Goal: Task Accomplishment & Management: Manage account settings

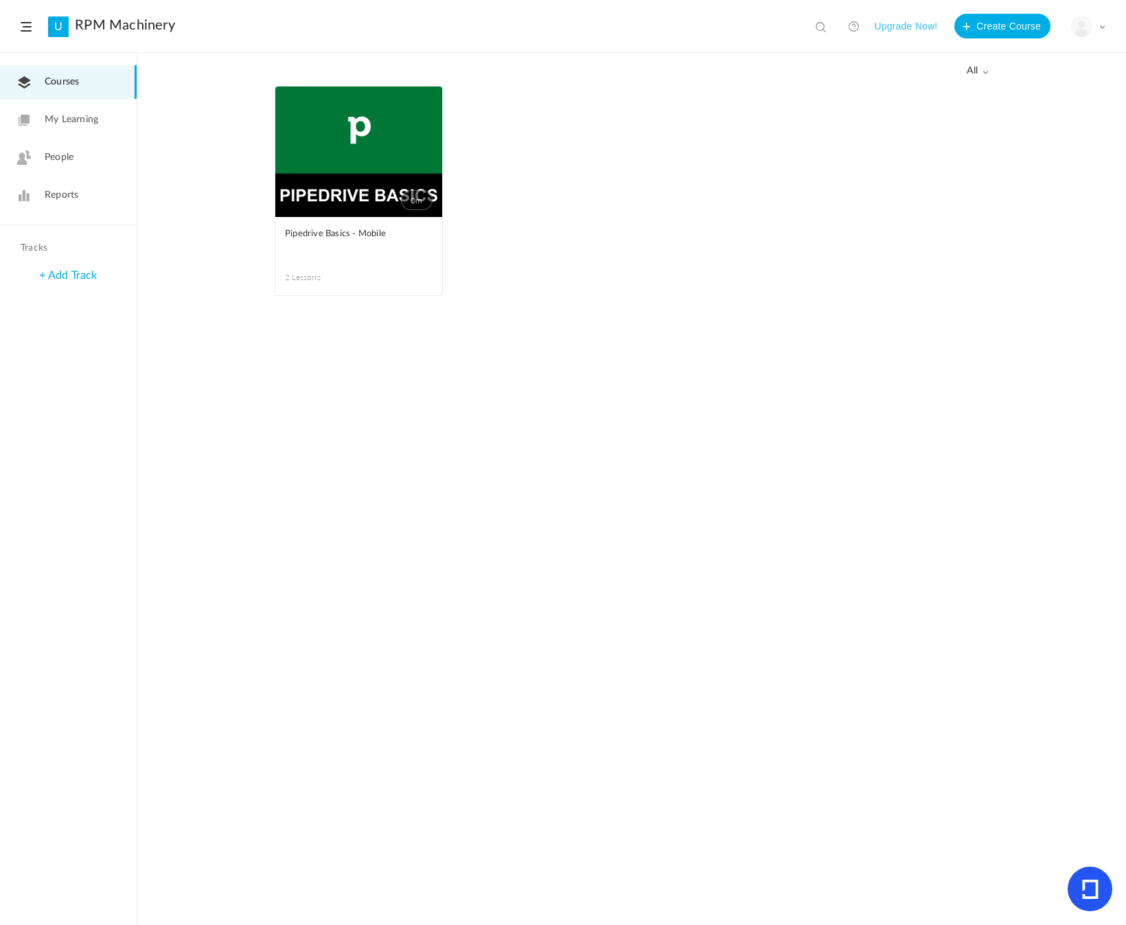
click at [325, 148] on link "0m" at bounding box center [358, 152] width 167 height 130
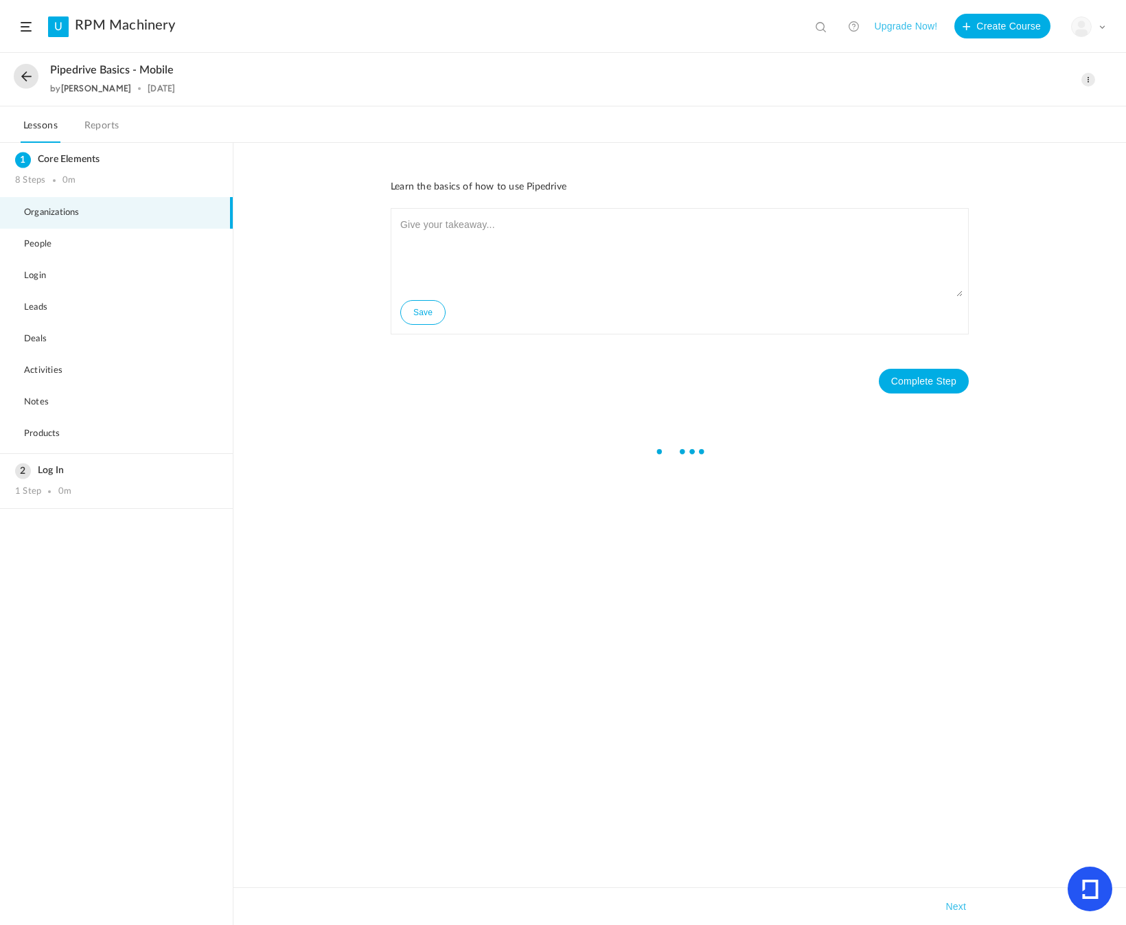
click at [155, 71] on span "Pipedrive Basics - Mobile" at bounding box center [112, 70] width 124 height 13
click at [155, 72] on span "Pipedrive Basics - Mobile" at bounding box center [112, 70] width 124 height 13
click at [1088, 81] on span at bounding box center [1089, 80] width 14 height 14
click at [1037, 114] on link "Edit" at bounding box center [1029, 110] width 129 height 25
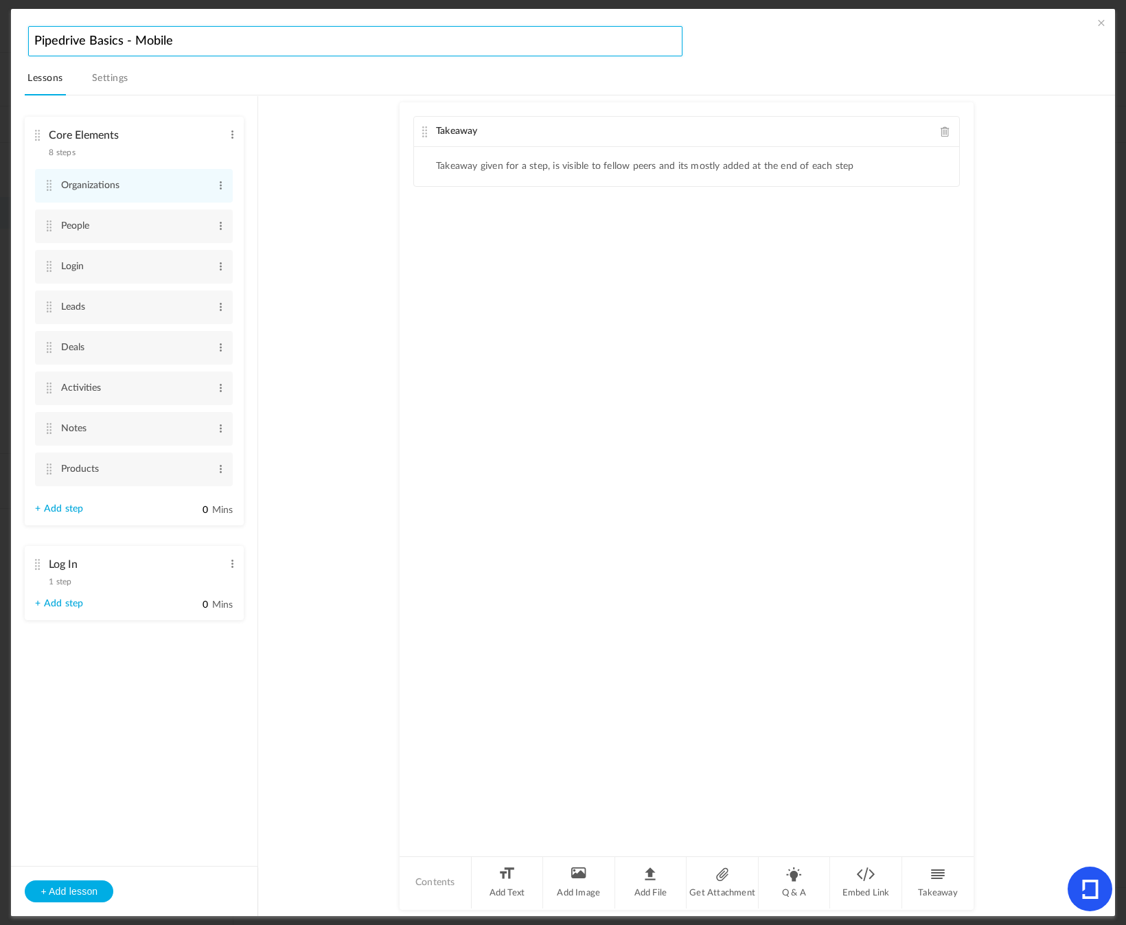
click at [158, 45] on input "Pipedrive Basics - Mobile" at bounding box center [355, 41] width 654 height 30
click at [162, 45] on input "Pipedrive Basics - Mobile" at bounding box center [355, 41] width 654 height 30
type input "Pipedrive Basics"
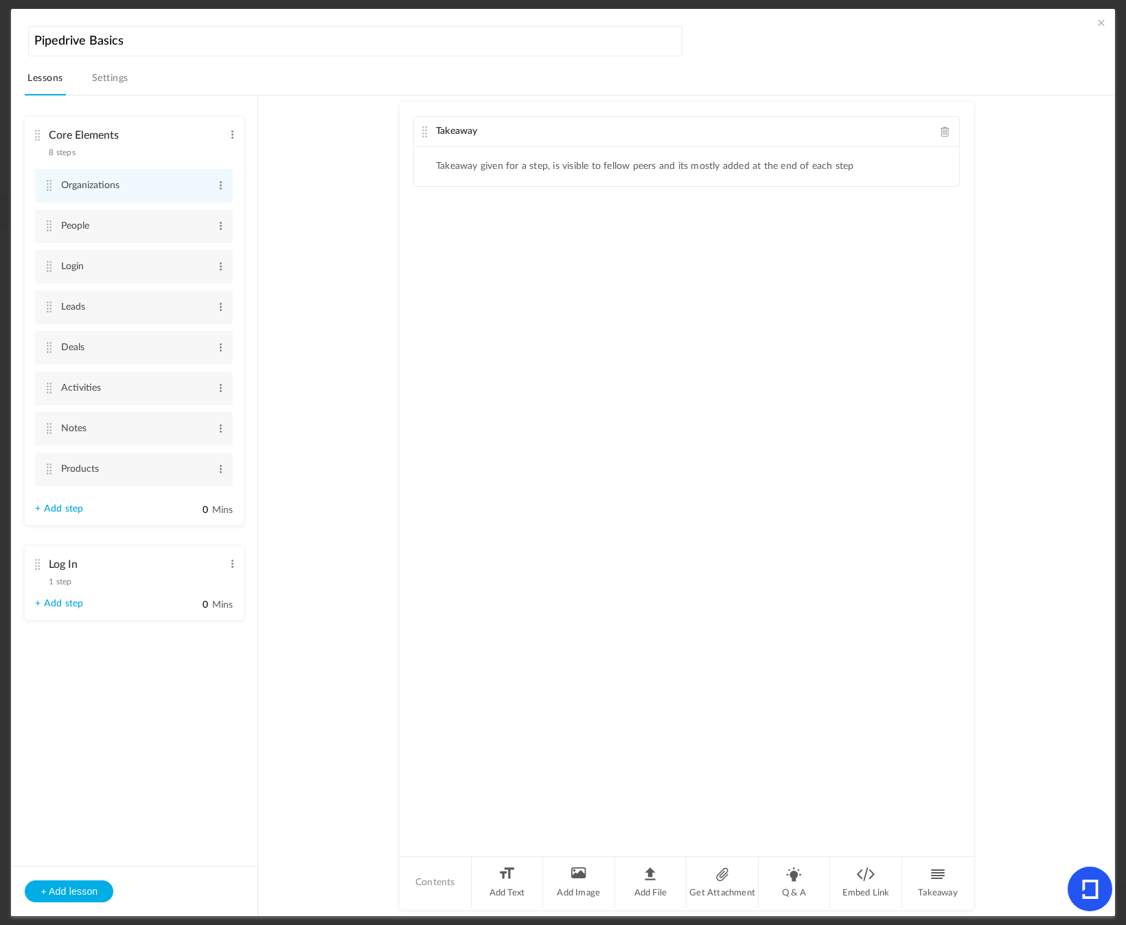
click at [293, 71] on nav "Lessons Settings" at bounding box center [570, 82] width 1090 height 27
click at [115, 78] on link "Settings" at bounding box center [110, 82] width 42 height 26
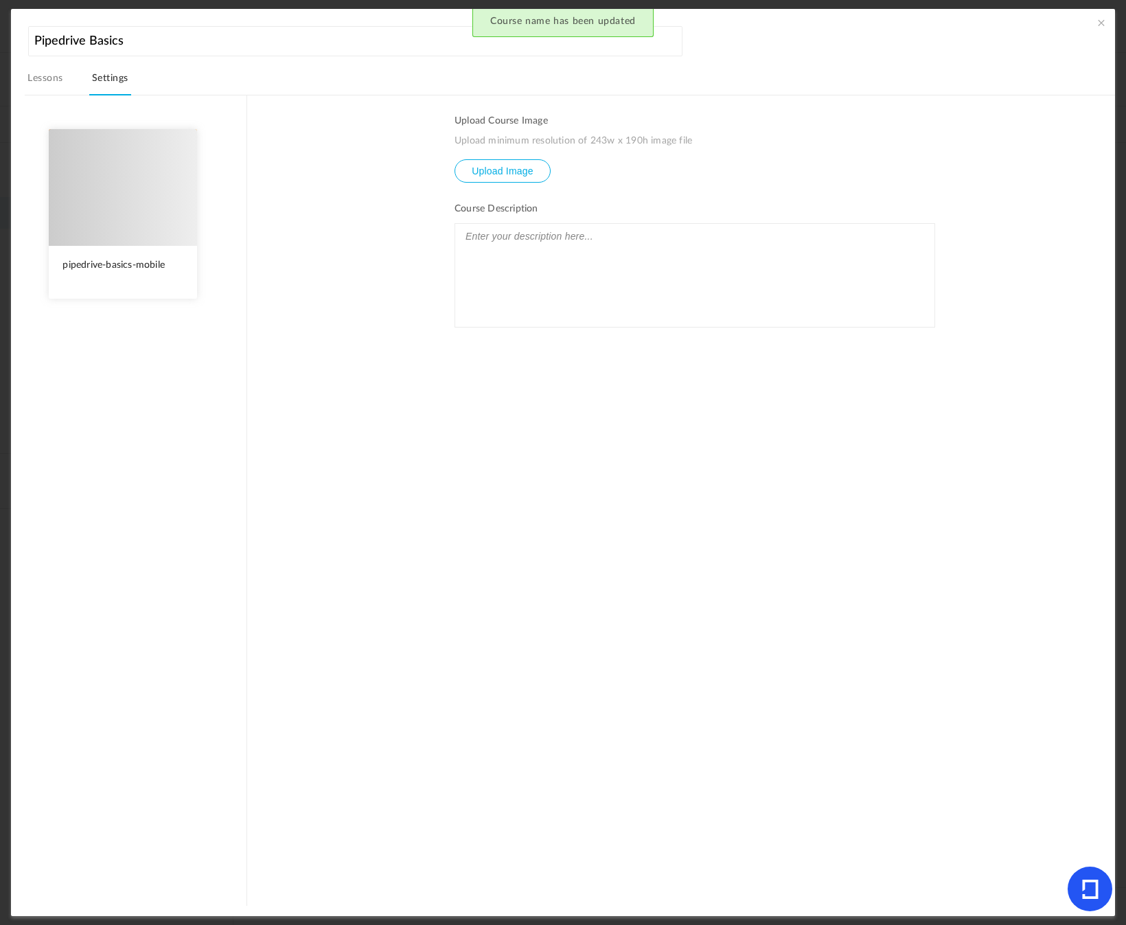
click at [32, 82] on link "Lessons" at bounding box center [45, 82] width 41 height 26
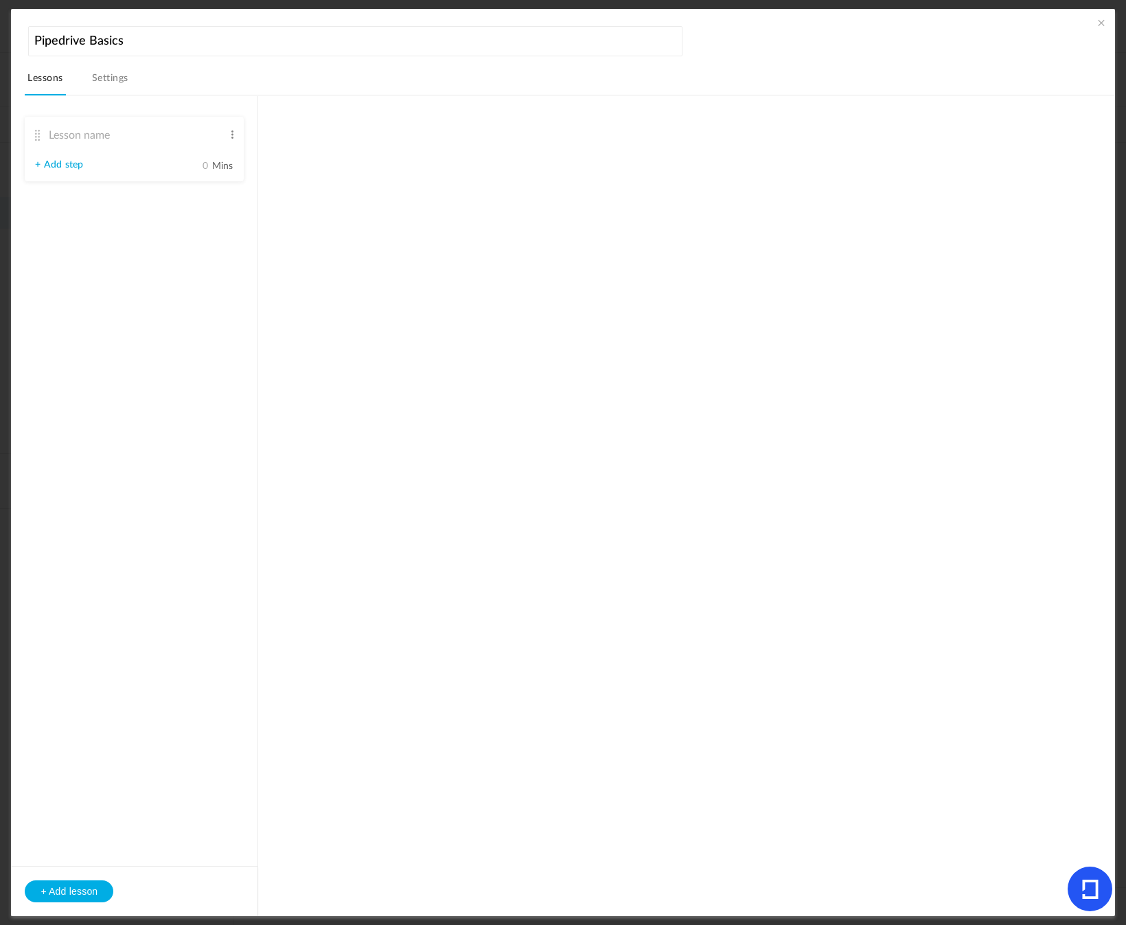
click at [1095, 26] on span at bounding box center [1102, 23] width 14 height 14
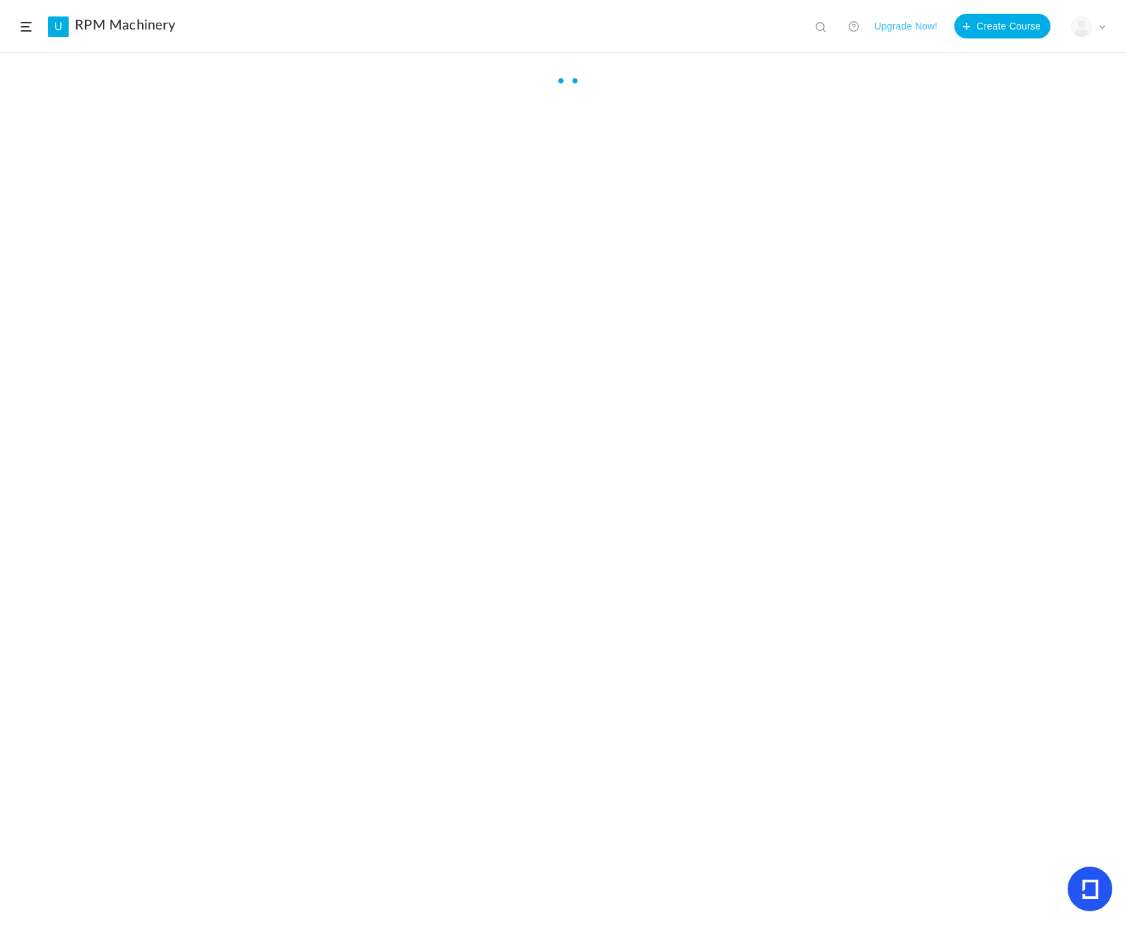
click at [32, 23] on header "U RPM Machinery View all No results Upgrade Now! Create Course My Profile Unive…" at bounding box center [563, 26] width 1126 height 53
click at [24, 27] on span at bounding box center [26, 27] width 11 height 10
click at [45, 83] on span "Courses" at bounding box center [62, 82] width 34 height 14
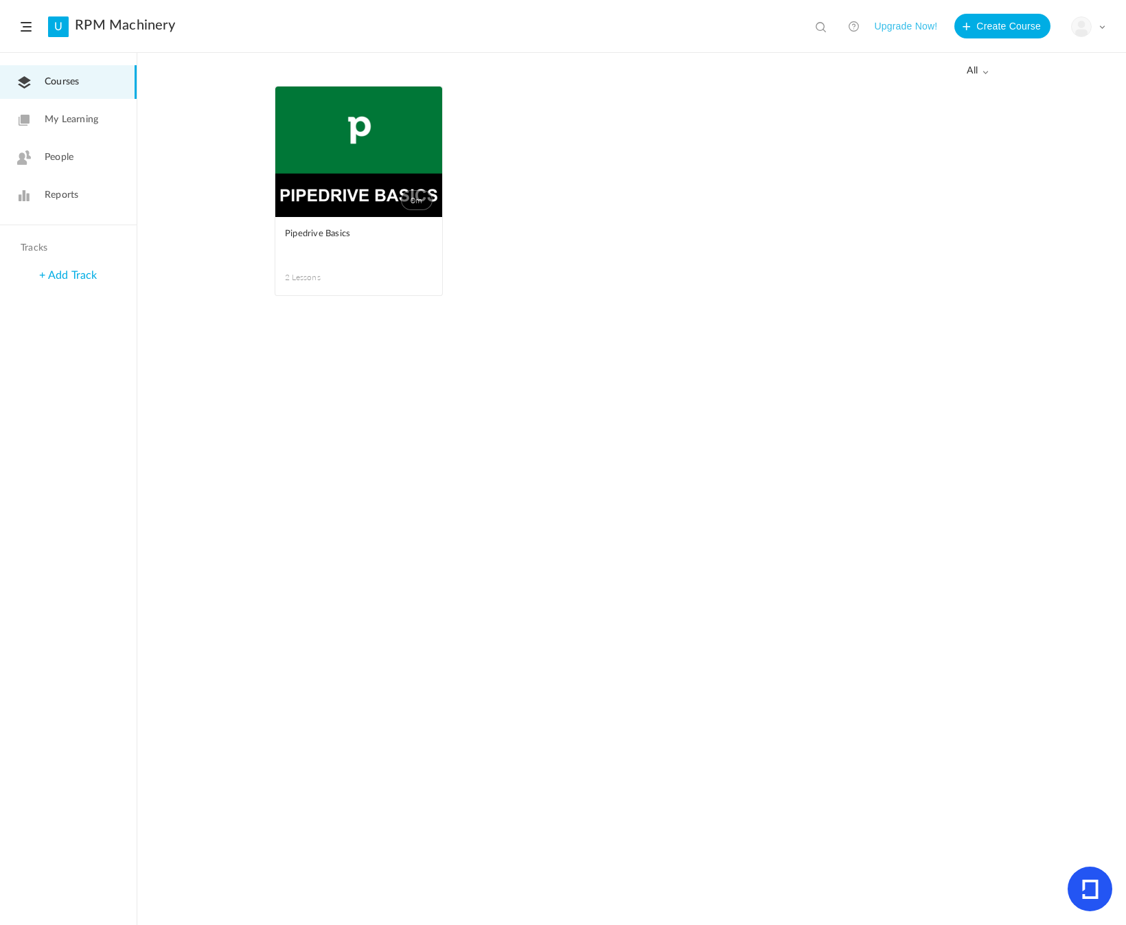
click at [198, 263] on div "0m Edit Delete Move to draft Pipedrive Basics 2 Lessons This course is no longe…" at bounding box center [631, 505] width 989 height 839
click at [364, 194] on link "0m" at bounding box center [358, 152] width 167 height 130
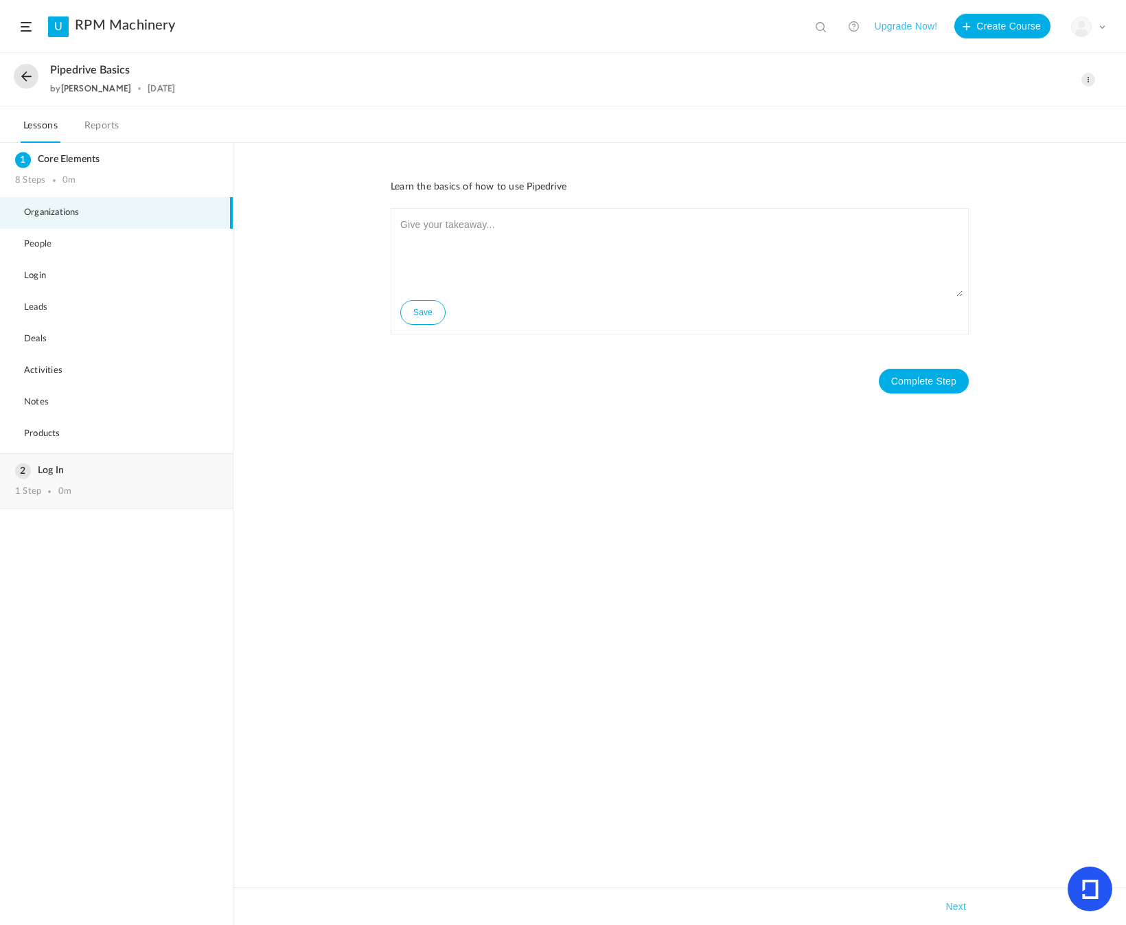
click at [108, 477] on div "Log In 1 Step 0m" at bounding box center [116, 481] width 233 height 54
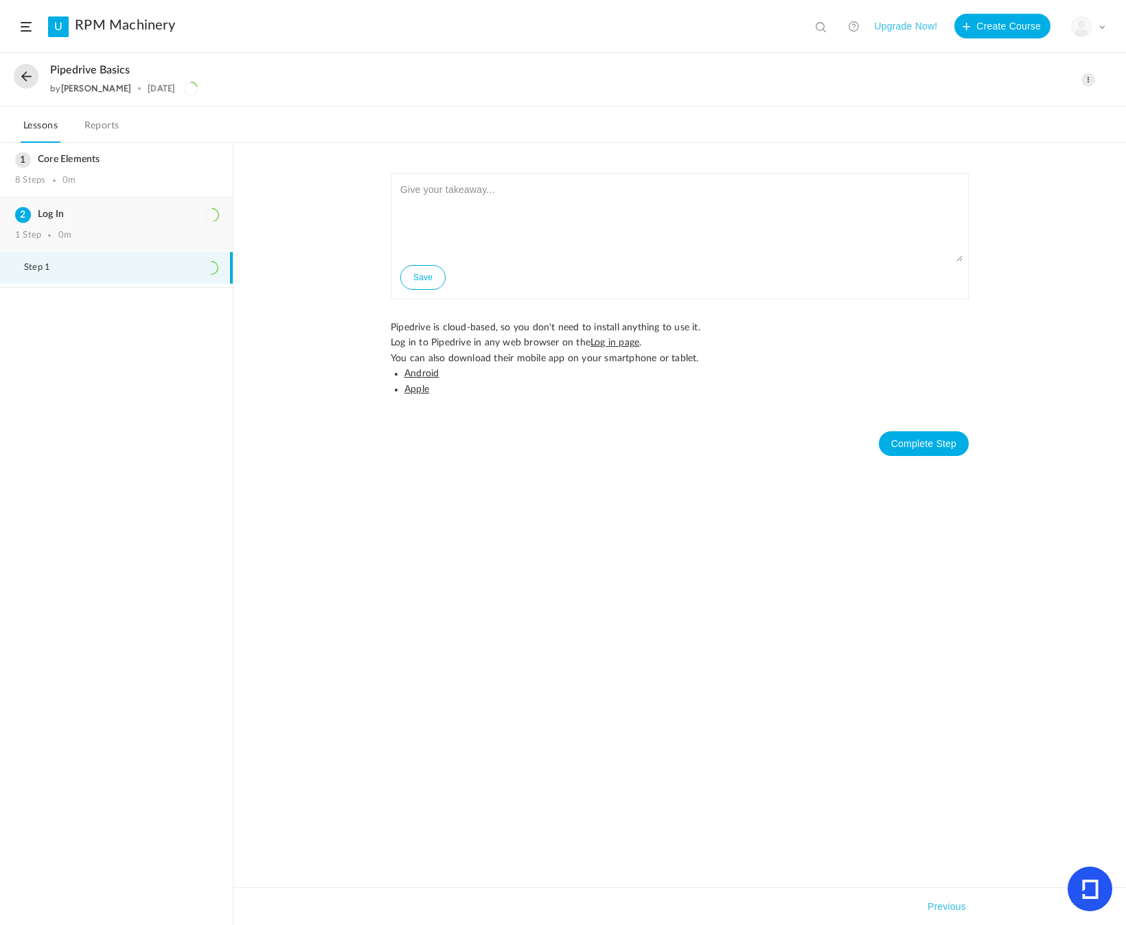
click at [86, 219] on h3 "Log In" at bounding box center [116, 215] width 203 height 12
click at [98, 150] on div "Core Elements 8 Steps 0m" at bounding box center [116, 170] width 233 height 54
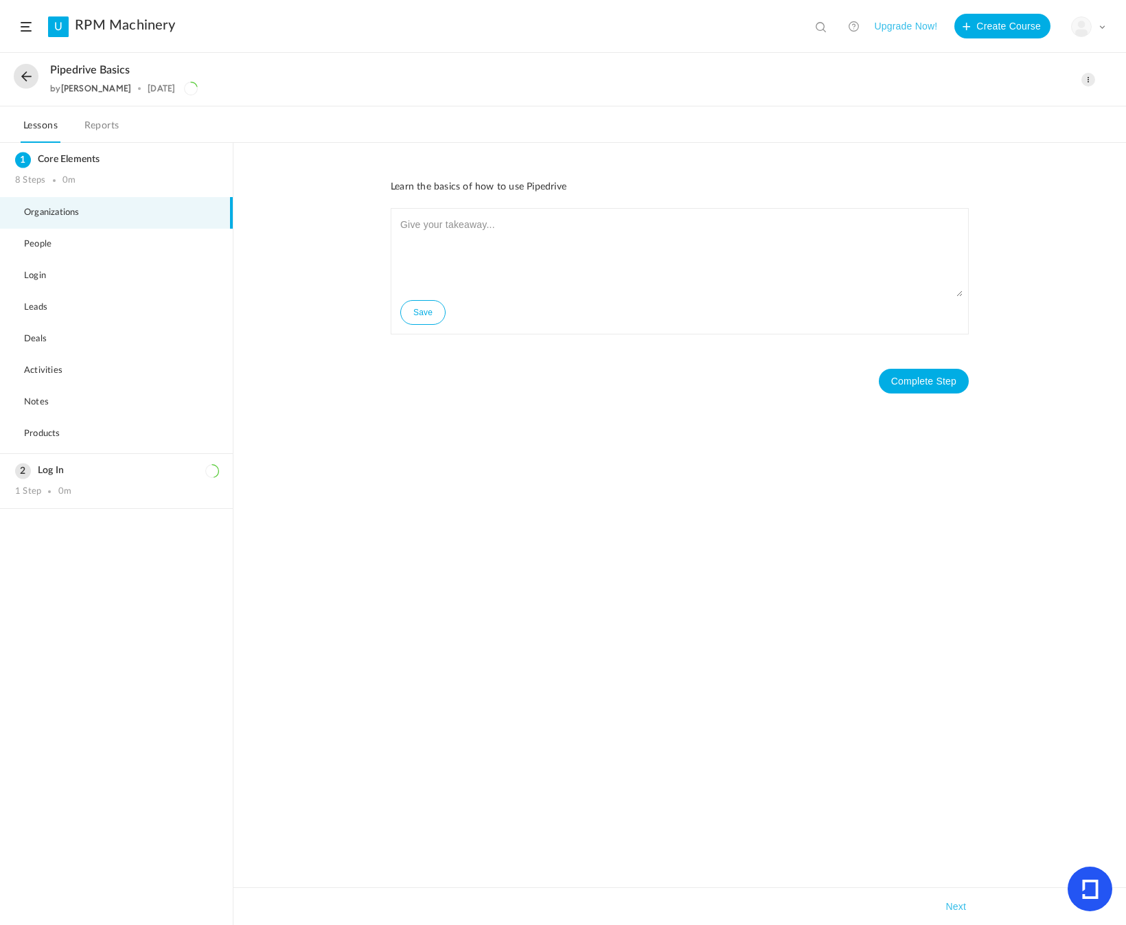
click at [1084, 80] on span at bounding box center [1089, 80] width 14 height 14
click at [1024, 115] on link "Edit" at bounding box center [1029, 110] width 129 height 25
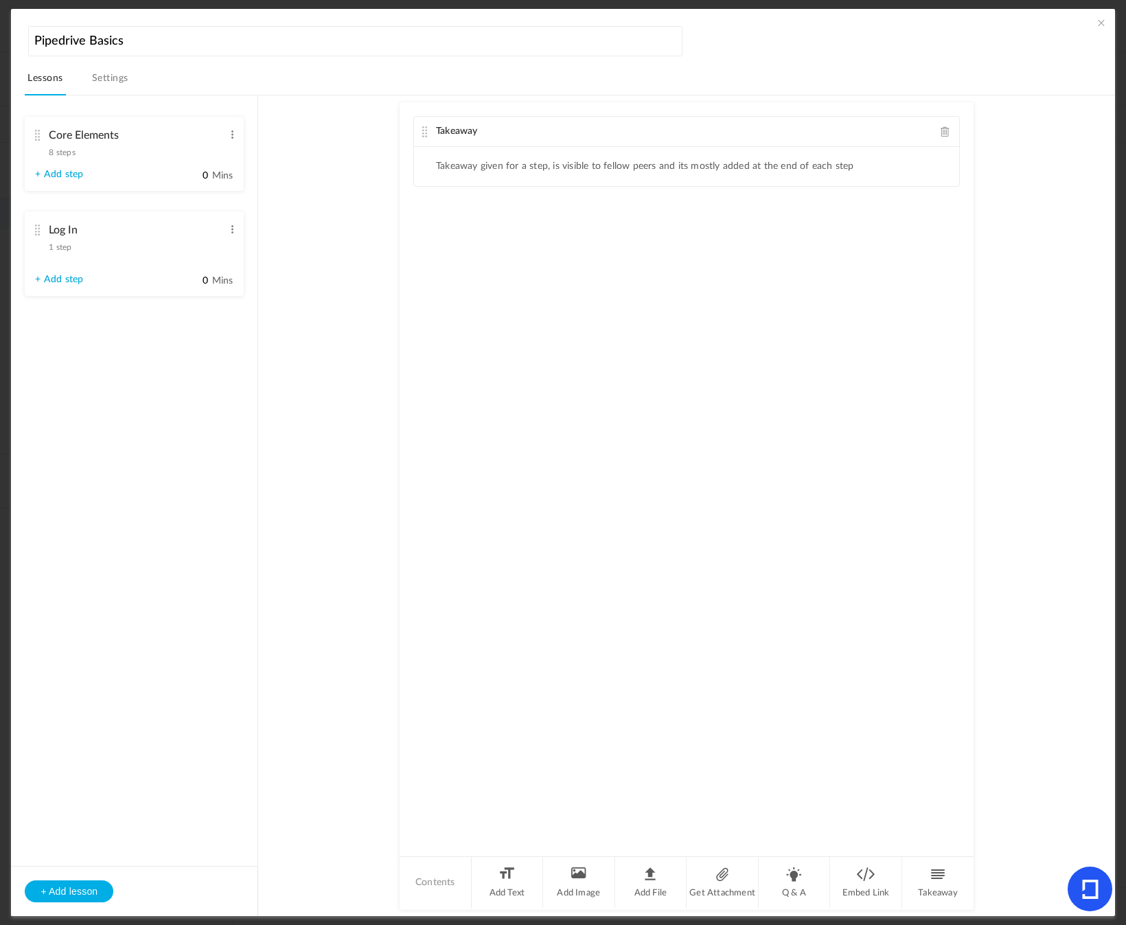
drag, startPoint x: 35, startPoint y: 564, endPoint x: 54, endPoint y: 104, distance: 461.1
click at [54, 104] on ul "Core Elements 8 steps Edit Delete Organizations Edit Delete People Edit Delete …" at bounding box center [134, 216] width 247 height 241
click at [84, 884] on button "+ Add lesson" at bounding box center [69, 891] width 89 height 22
type input "Lesson 3"
type input "0"
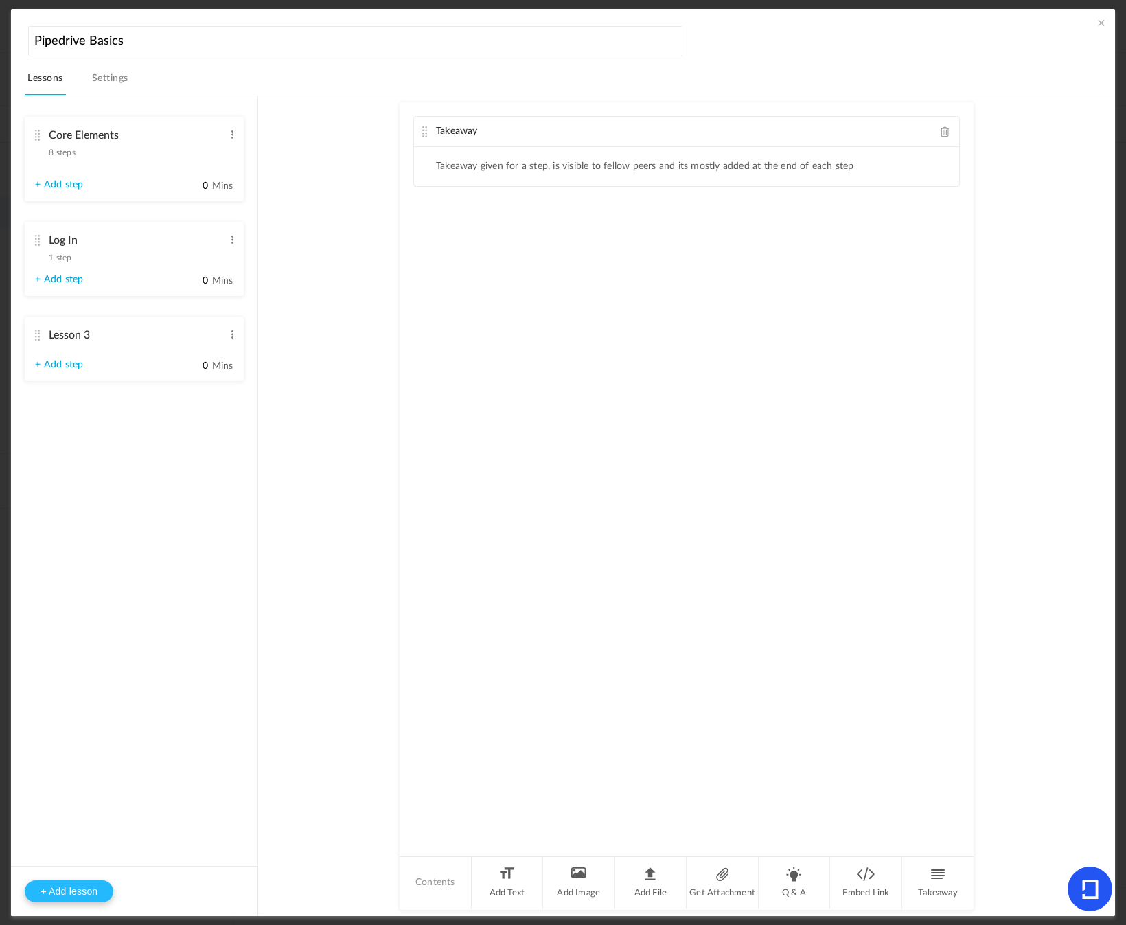
type input "Step 1"
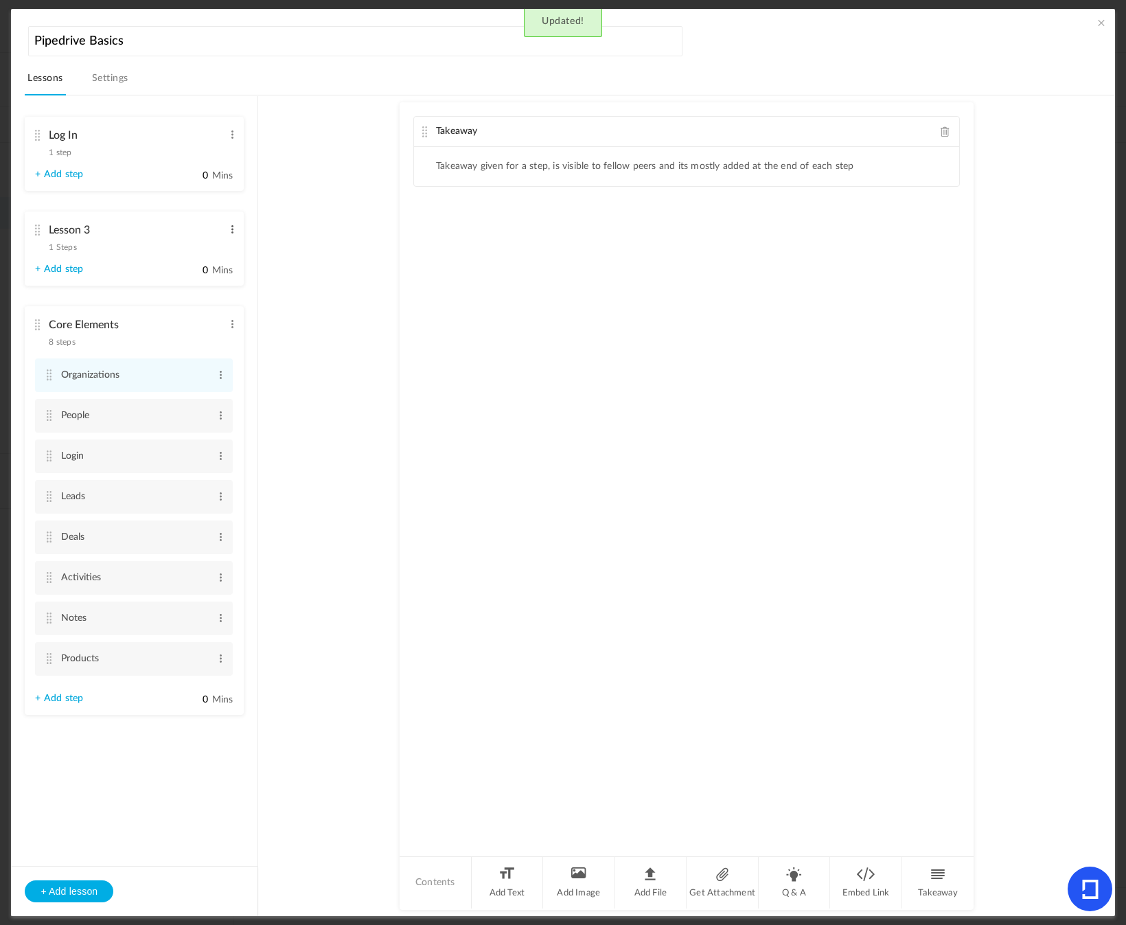
click at [230, 228] on span at bounding box center [232, 229] width 10 height 14
click at [204, 268] on link "Delete" at bounding box center [210, 268] width 54 height 16
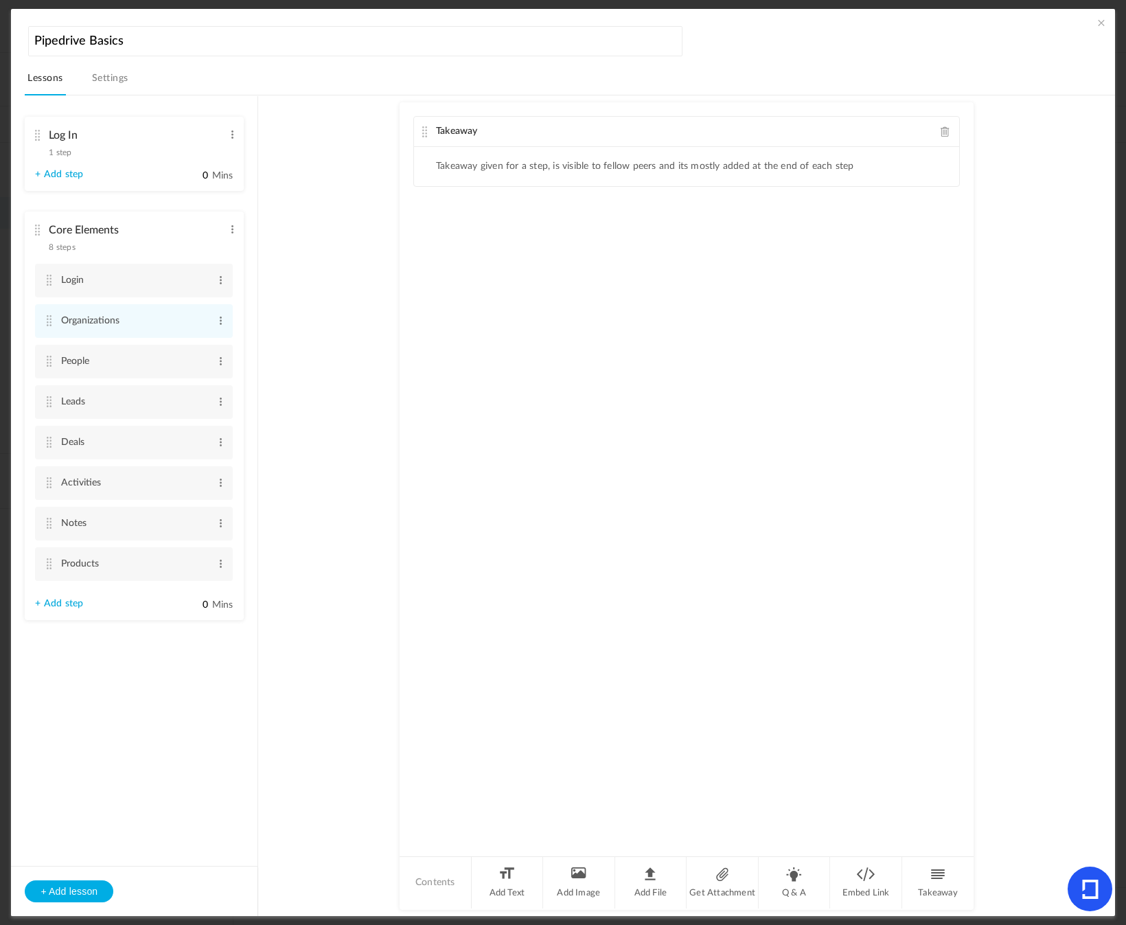
click at [116, 165] on li "Log In 1 step Edit Delete + Add step 0 Mins" at bounding box center [134, 154] width 219 height 74
click at [218, 400] on span at bounding box center [221, 402] width 10 height 14
click at [197, 440] on link "Delete" at bounding box center [199, 441] width 54 height 16
click at [62, 891] on button "+ Add lesson" at bounding box center [69, 891] width 89 height 22
type input "Lesson 3"
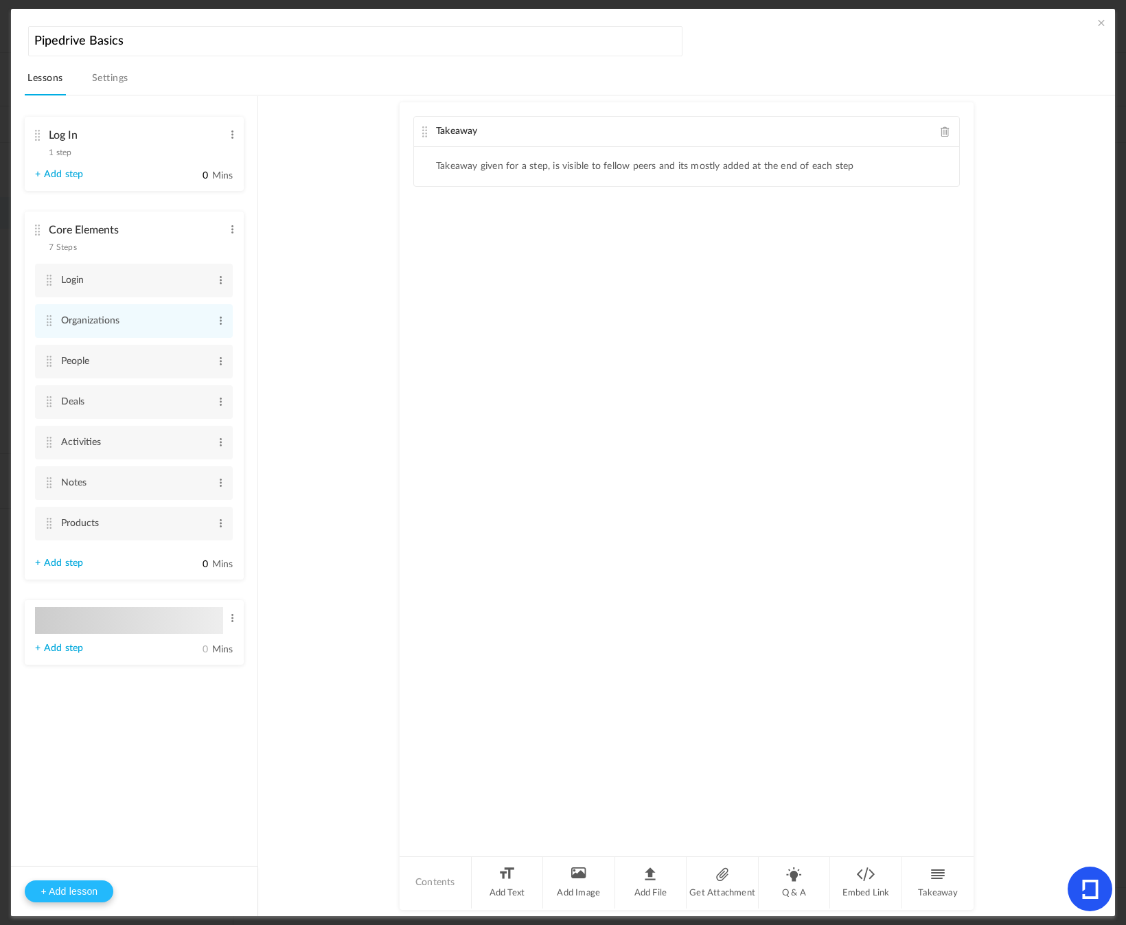
type input "0"
type input "Step 1"
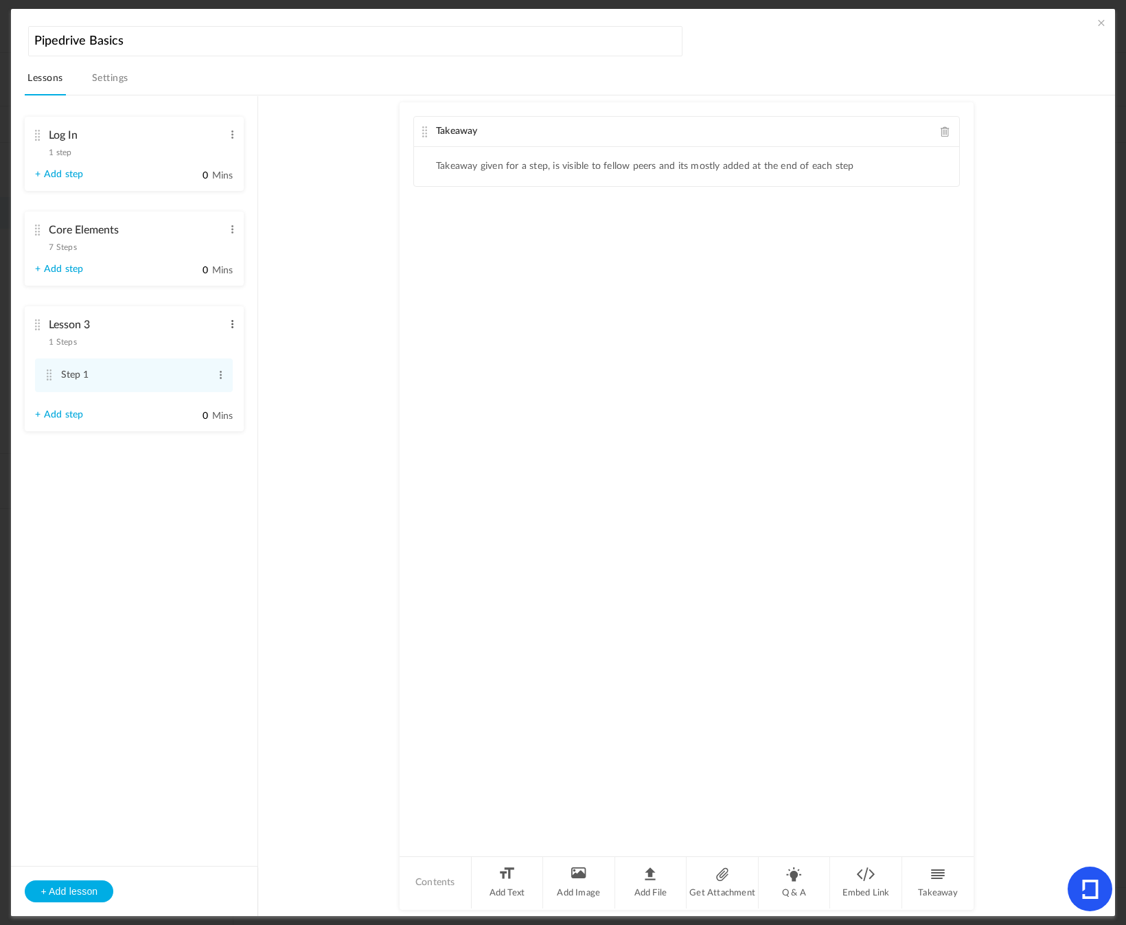
click at [227, 325] on span at bounding box center [232, 324] width 10 height 14
click at [201, 346] on link "Edit" at bounding box center [210, 347] width 54 height 16
click at [96, 328] on input "Lesson 3" at bounding box center [136, 326] width 174 height 28
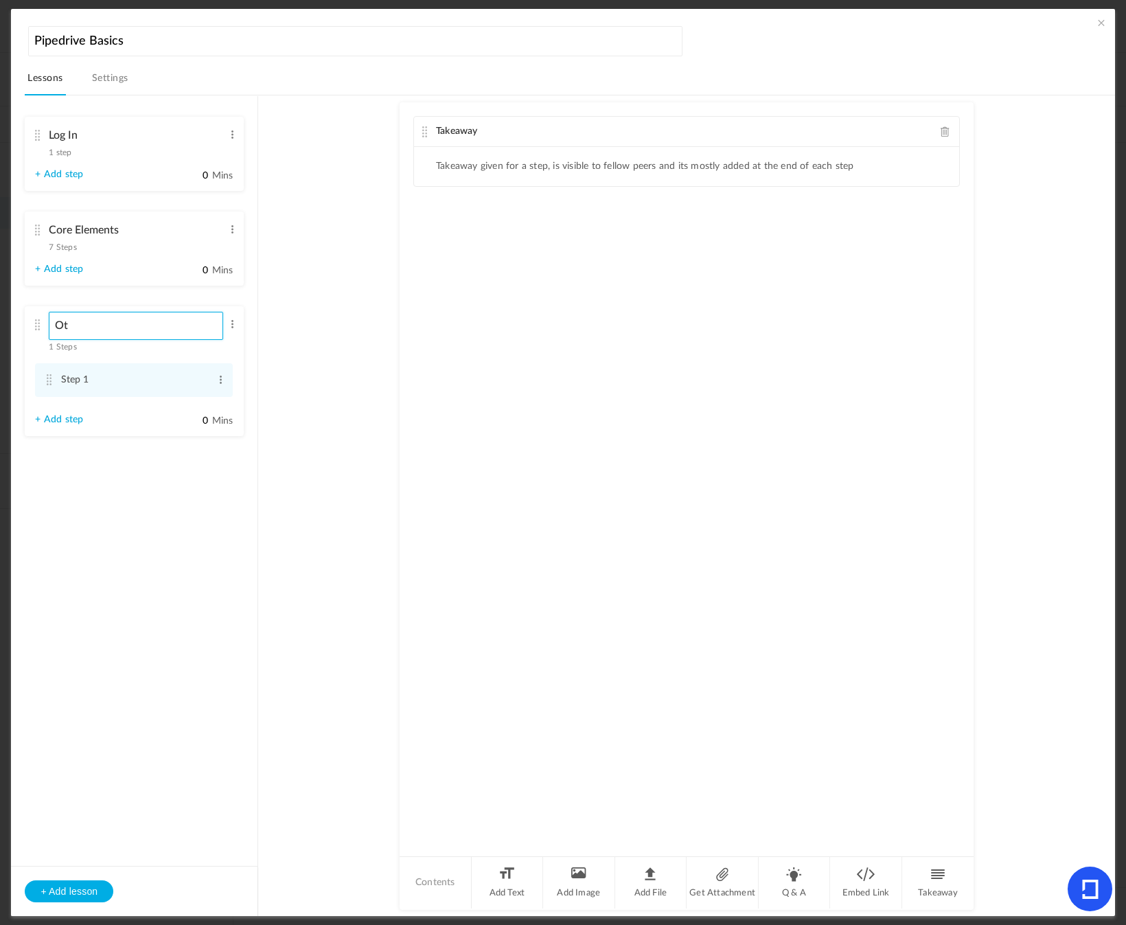
type input "O"
type input "Other Elements"
click at [216, 376] on span at bounding box center [221, 375] width 10 height 14
click at [187, 401] on link "Edit" at bounding box center [199, 397] width 54 height 16
type input "Activities"
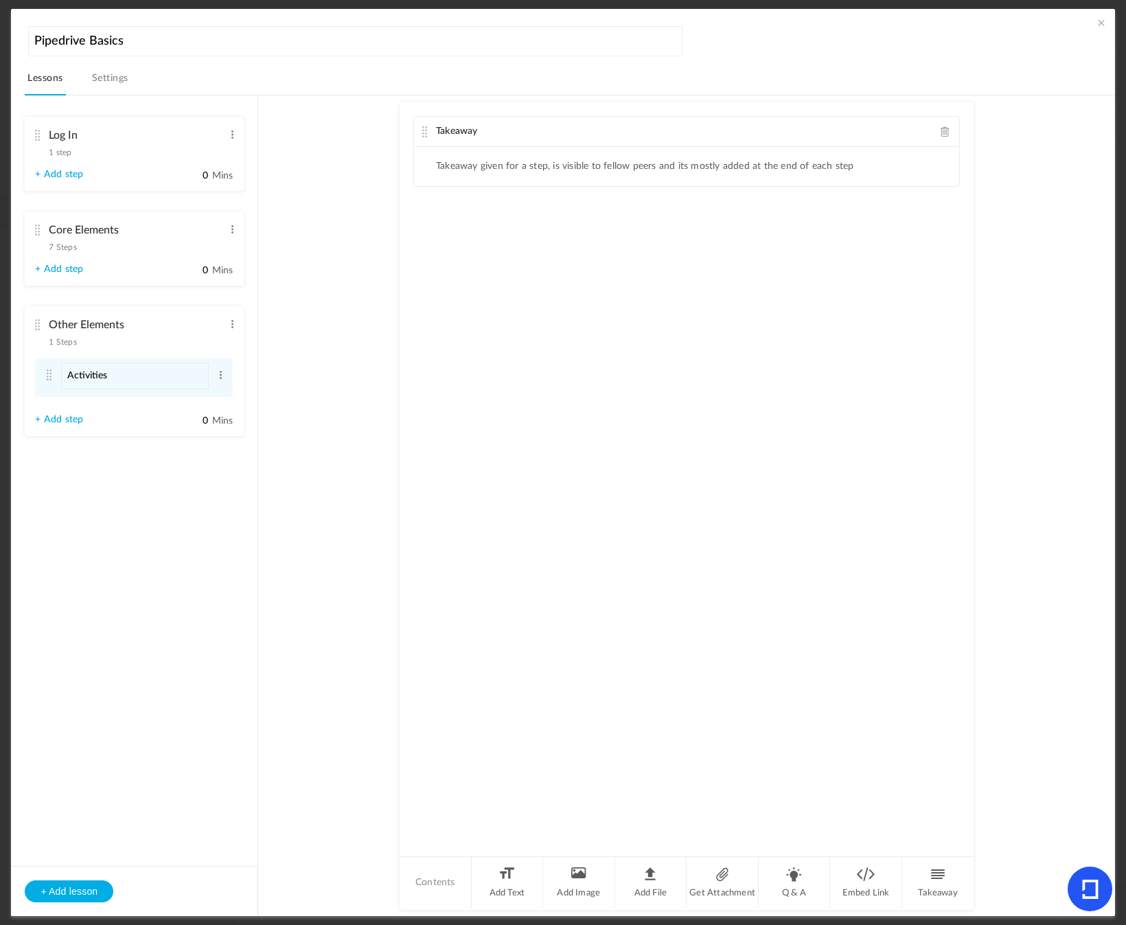
click at [215, 399] on li "Other Elements 1 Steps Edit Delete Activities Edit Delete 0" at bounding box center [134, 371] width 219 height 130
click at [58, 418] on link "+ Add step" at bounding box center [59, 417] width 48 height 12
click at [218, 413] on span at bounding box center [221, 416] width 10 height 14
click at [191, 441] on link "Edit" at bounding box center [199, 438] width 54 height 16
type input "Notes"
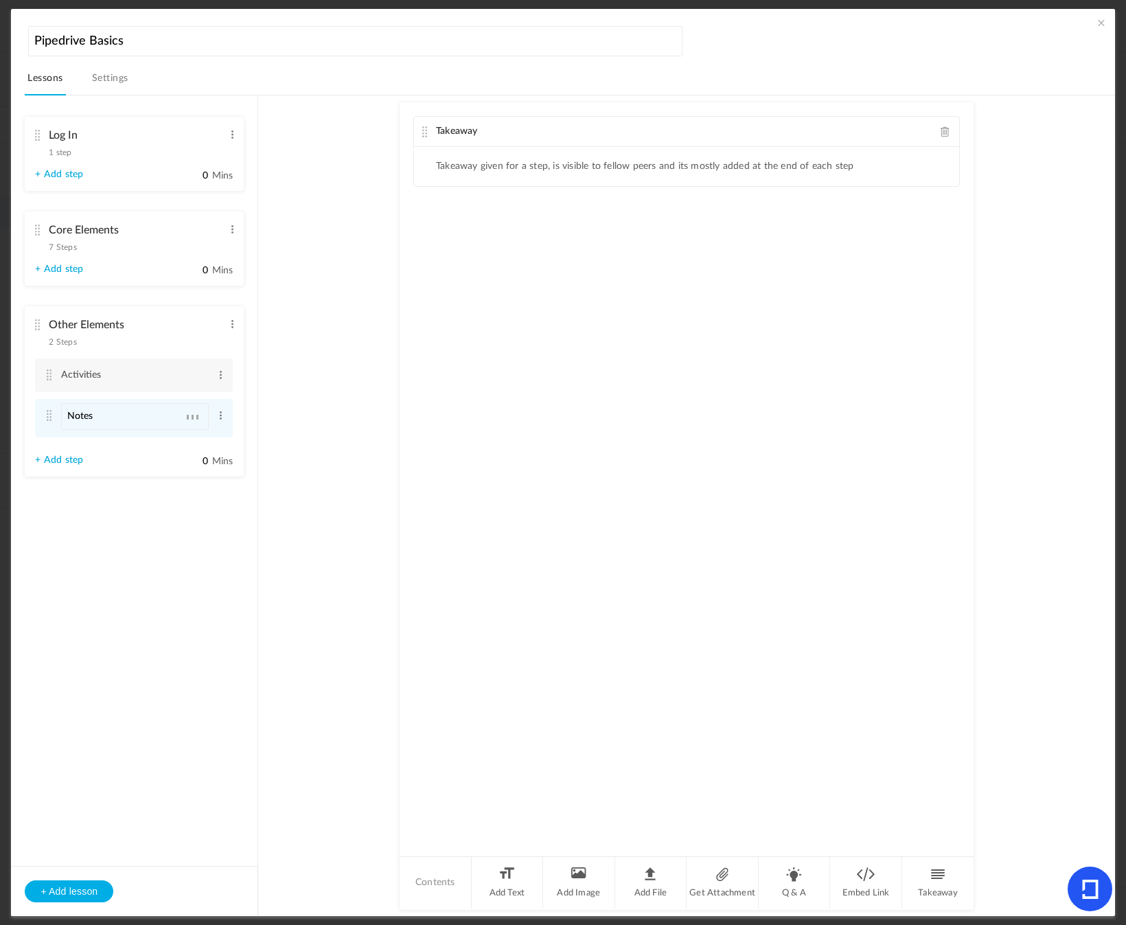
click at [179, 446] on li "Other Elements 2 Steps Edit Delete Activities Edit Delete Notes Edit Delete 0" at bounding box center [134, 391] width 219 height 170
click at [70, 447] on li "Other Elements 2 Steps Edit Delete Activities Edit Delete Notes Edit Delete 0" at bounding box center [134, 389] width 219 height 167
click at [67, 451] on link "+ Add step" at bounding box center [59, 457] width 48 height 12
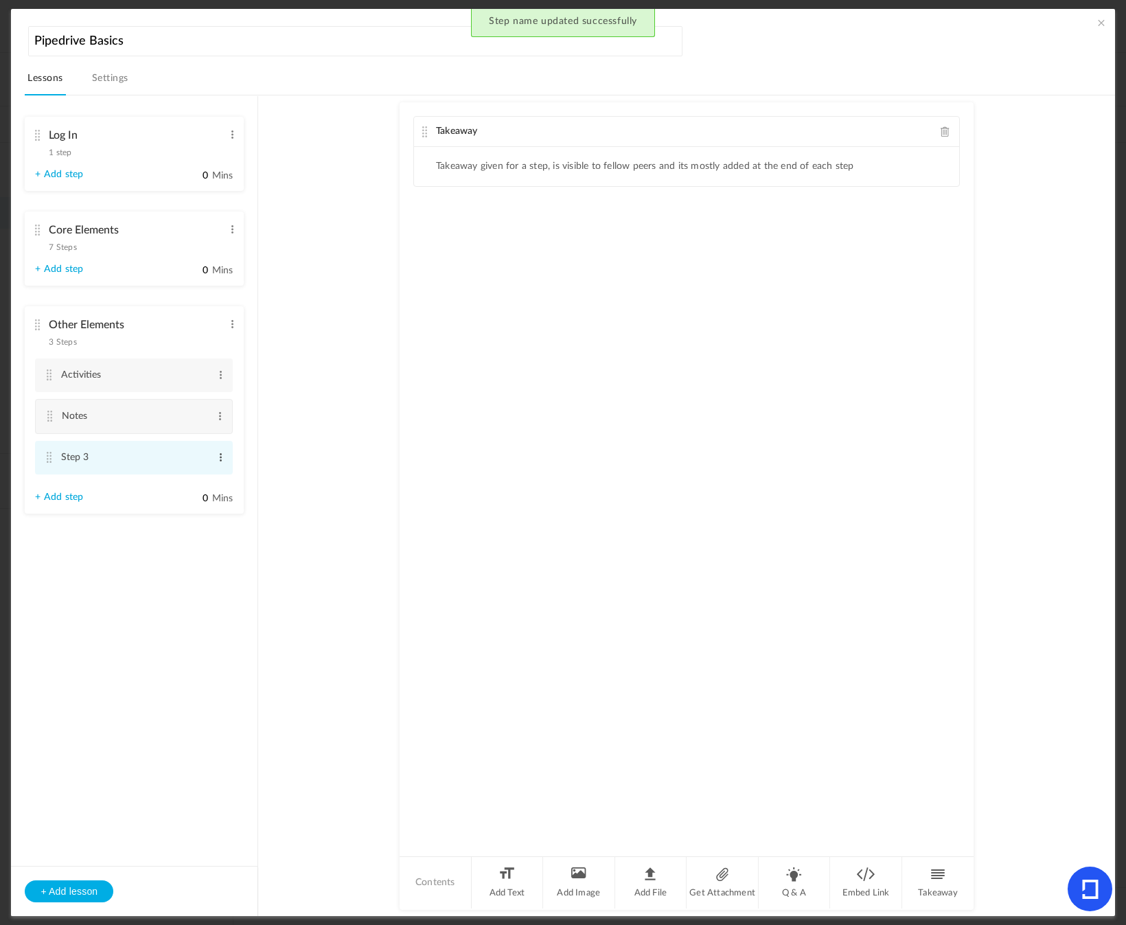
click at [216, 455] on span at bounding box center [221, 457] width 10 height 14
click at [183, 481] on link "Edit" at bounding box center [199, 478] width 54 height 16
type input "Products"
click at [127, 501] on li "Other Elements 3 Steps Edit Delete Activities Edit Delete Notes Edit Delete 0" at bounding box center [134, 411] width 219 height 211
click at [231, 136] on span at bounding box center [232, 135] width 10 height 14
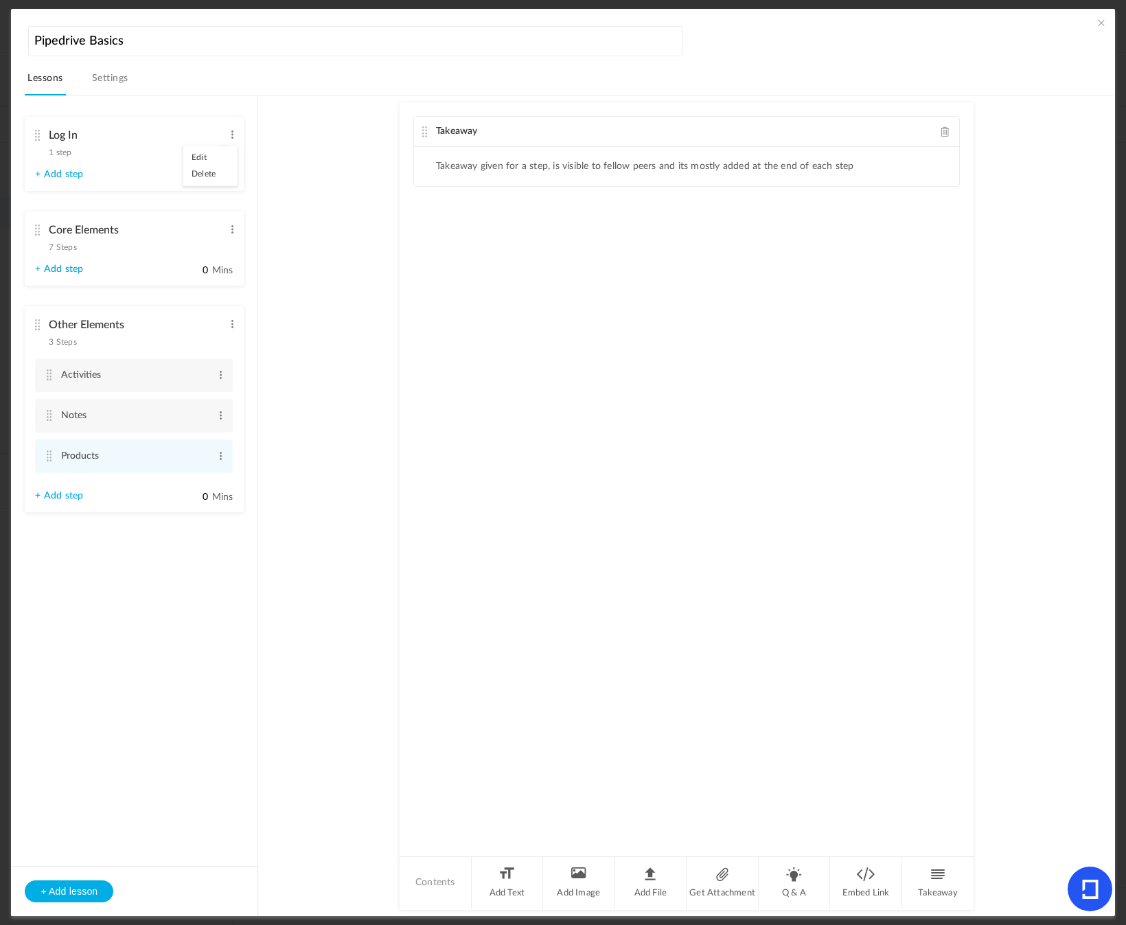
click at [249, 176] on ul "Log In 1 step Edit Delete + Add step 0 Mins Core Elements 7 Steps Edit Delete L…" at bounding box center [134, 324] width 247 height 457
click at [229, 134] on span at bounding box center [232, 135] width 10 height 14
click at [207, 174] on link "Delete" at bounding box center [210, 173] width 54 height 16
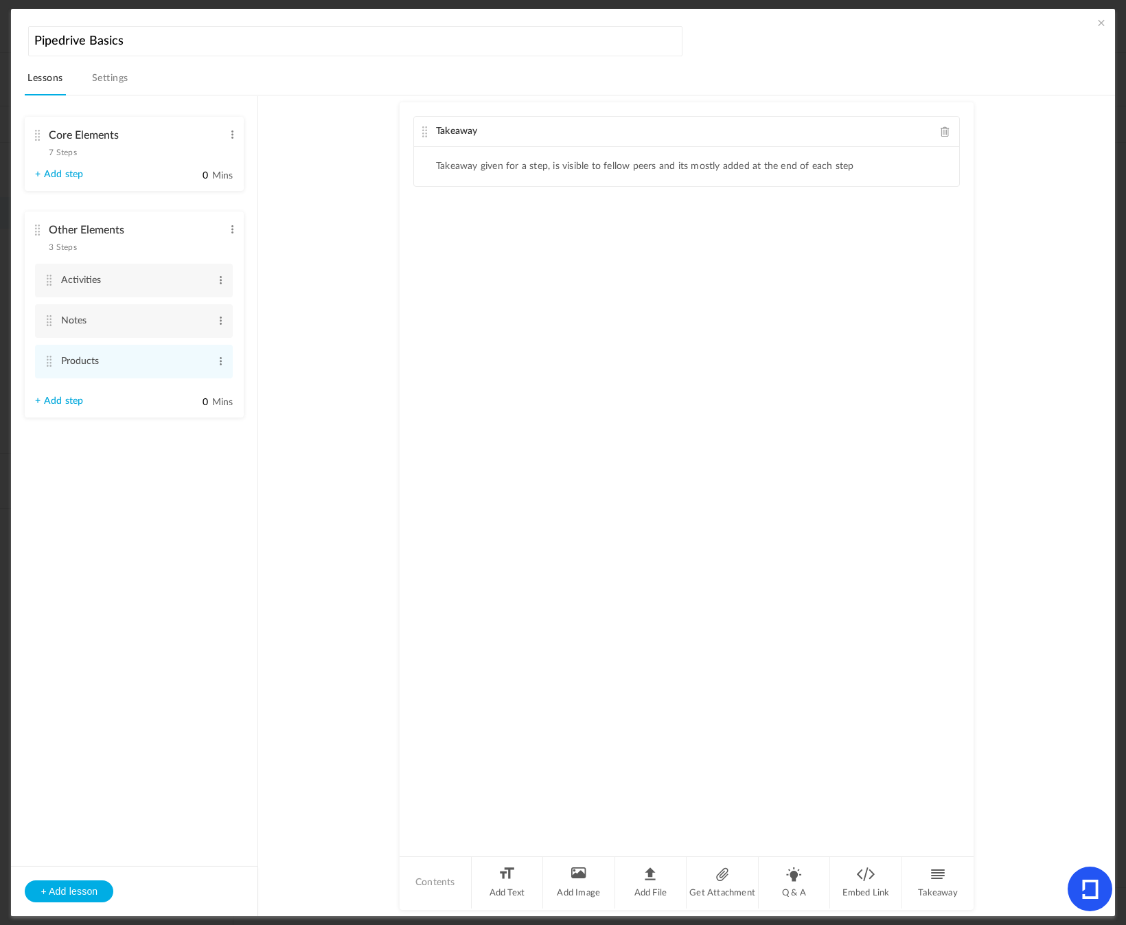
click at [104, 159] on li "Core Elements 7 Steps Edit Delete Login Edit Delete Edit Edit" at bounding box center [134, 154] width 219 height 74
click at [227, 229] on span at bounding box center [232, 229] width 10 height 14
click at [38, 135] on cite at bounding box center [37, 135] width 10 height 11
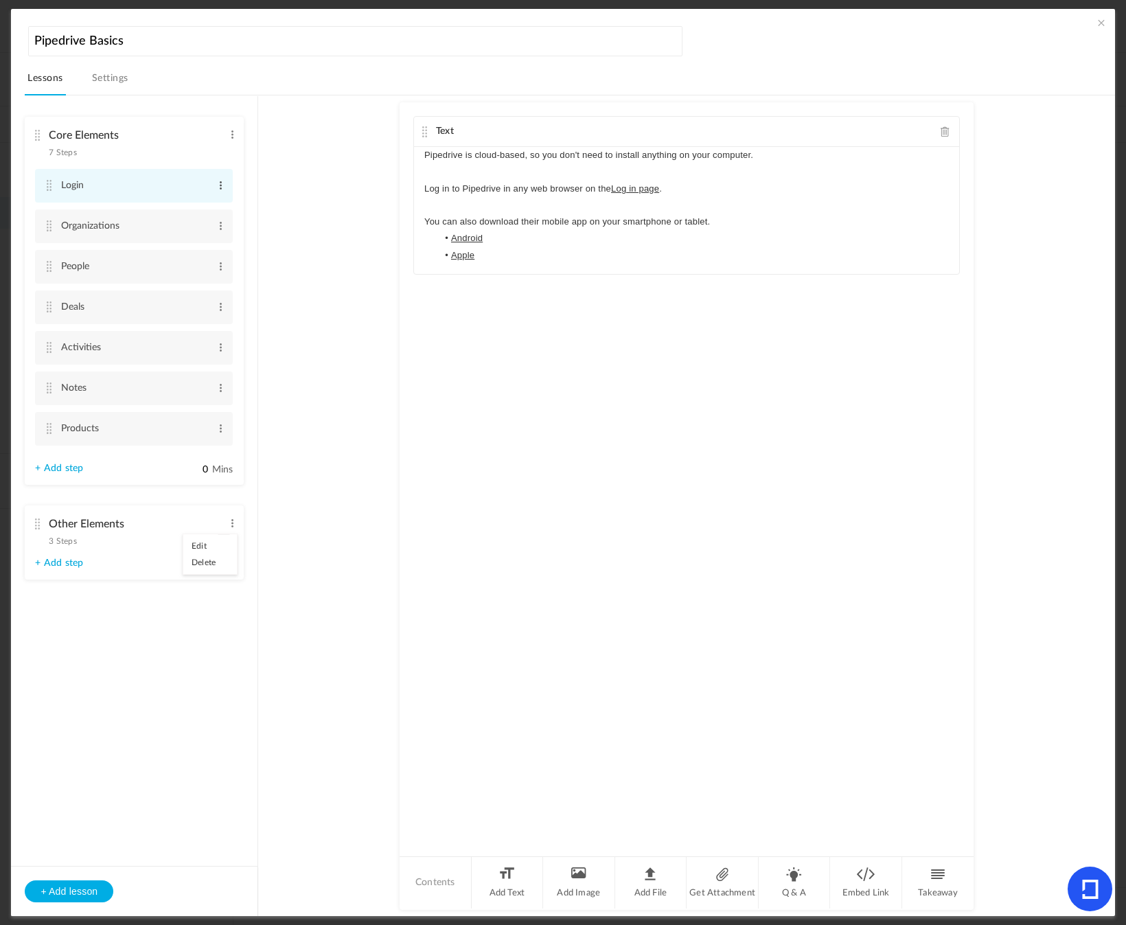
click at [216, 188] on span at bounding box center [221, 186] width 10 height 14
click at [198, 224] on link "Delete" at bounding box center [199, 224] width 54 height 16
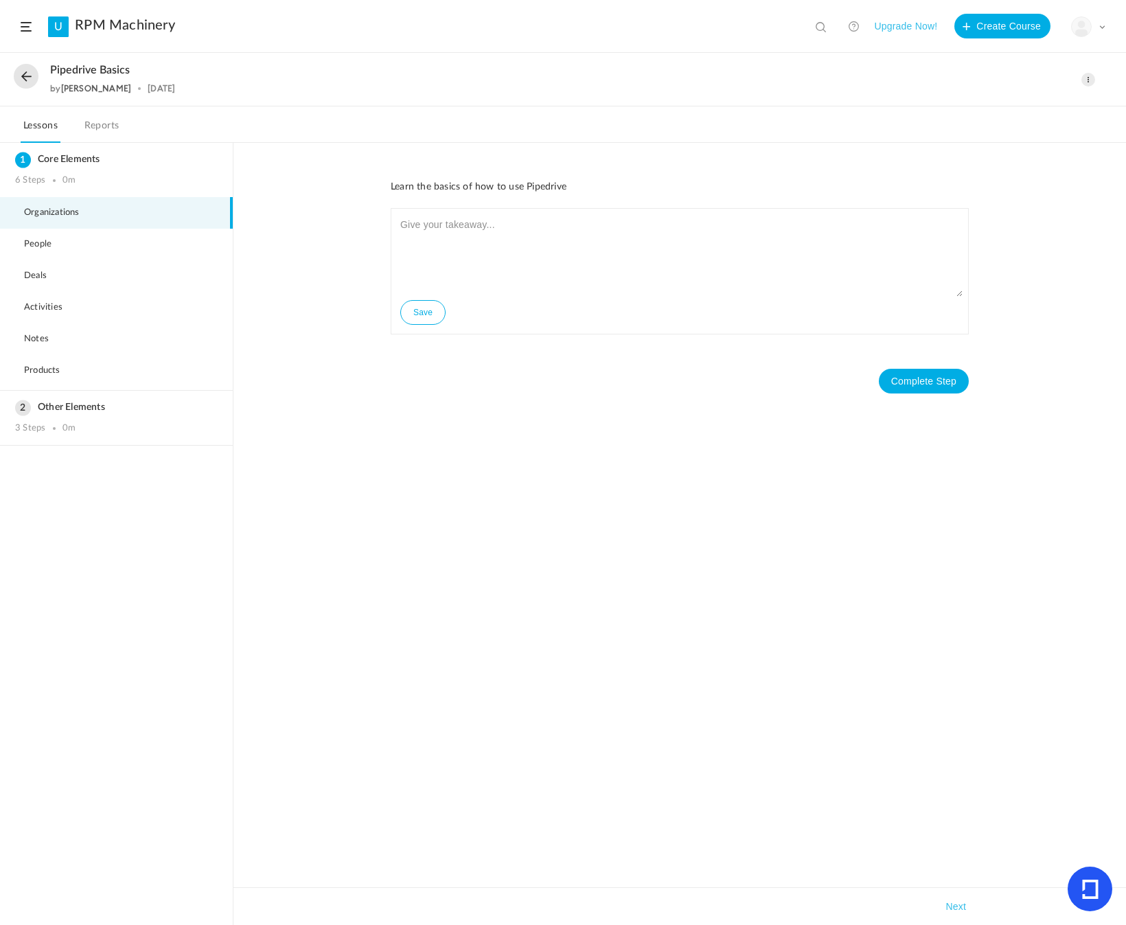
click at [35, 76] on button at bounding box center [26, 76] width 25 height 25
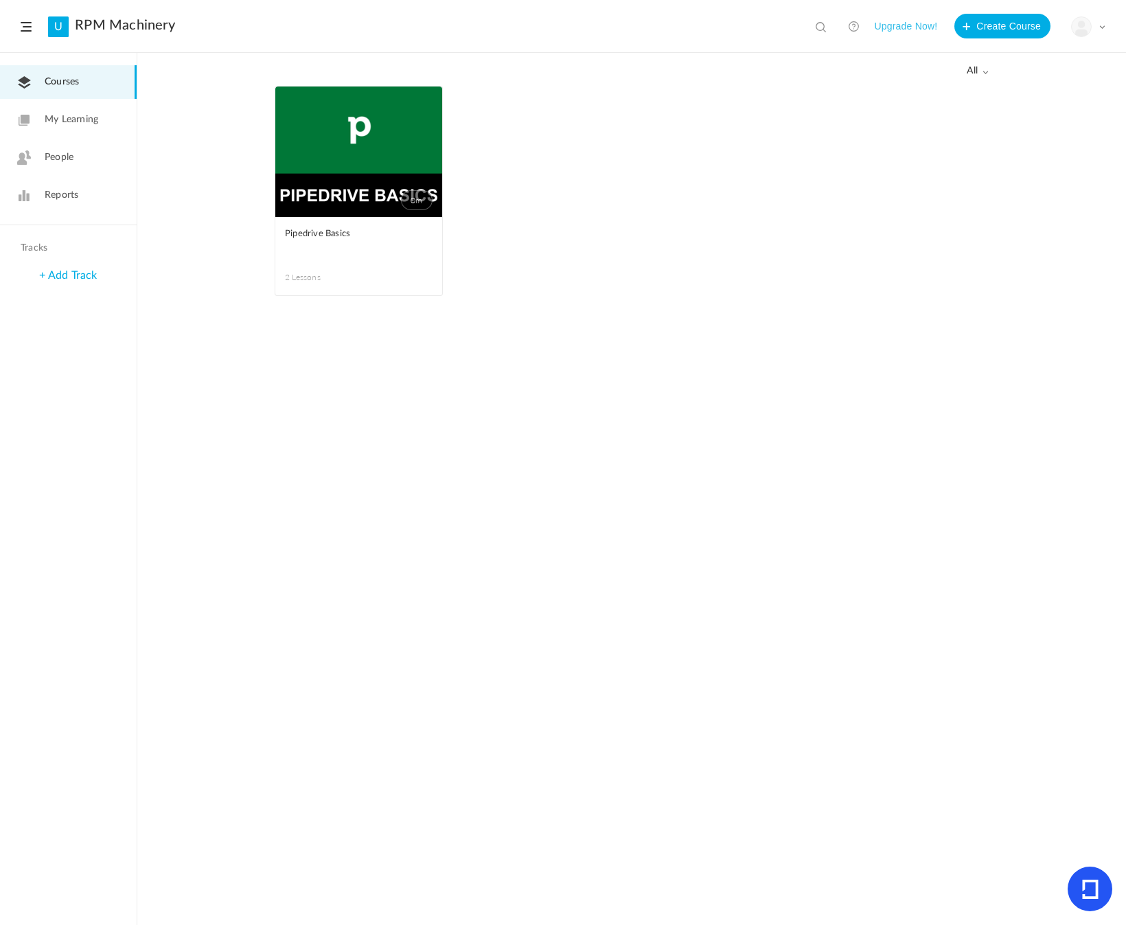
click at [350, 181] on link "0m" at bounding box center [358, 152] width 167 height 130
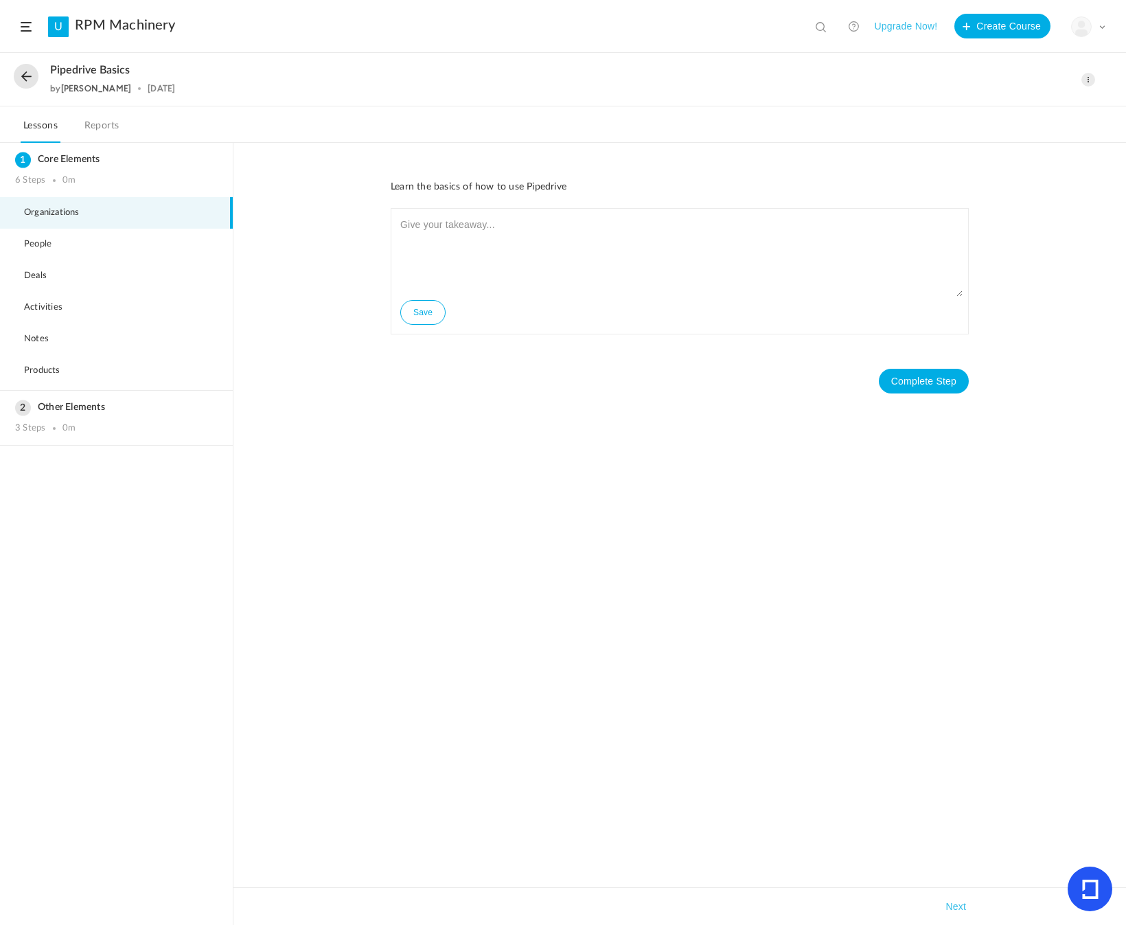
click at [1090, 76] on span at bounding box center [1089, 80] width 14 height 14
click at [1049, 161] on link "Move to draft" at bounding box center [1029, 160] width 129 height 25
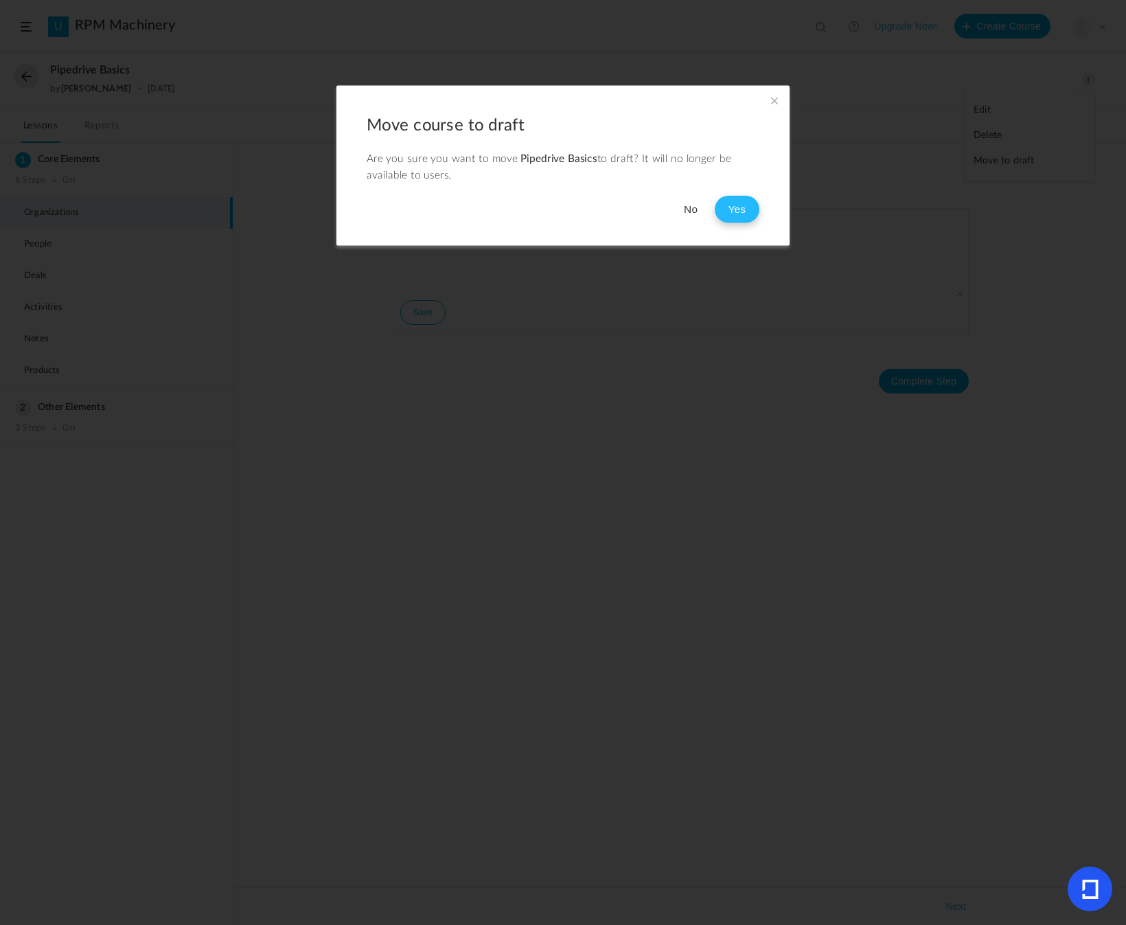
click at [730, 217] on button "Yes" at bounding box center [737, 208] width 45 height 27
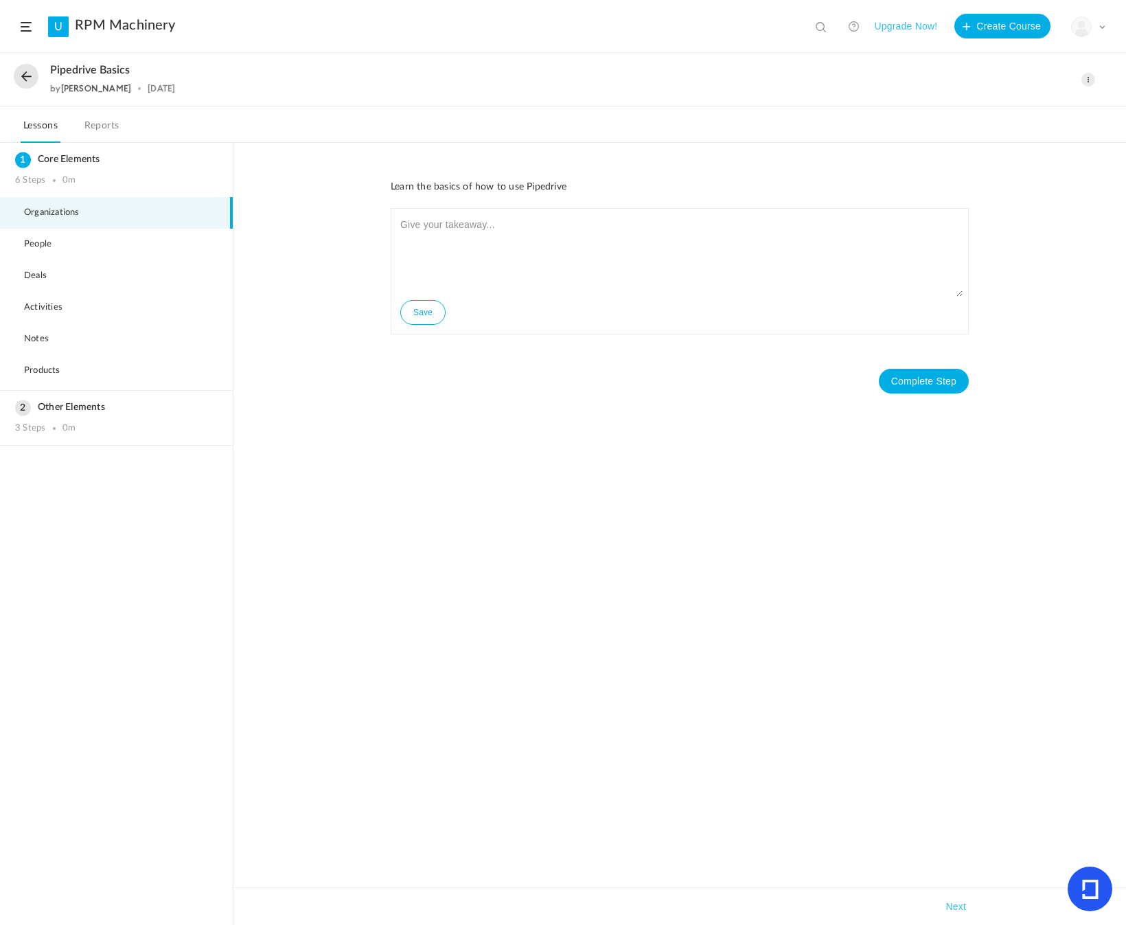
click at [1090, 76] on span at bounding box center [1089, 80] width 14 height 14
click at [1027, 104] on link "Edit" at bounding box center [1029, 110] width 129 height 25
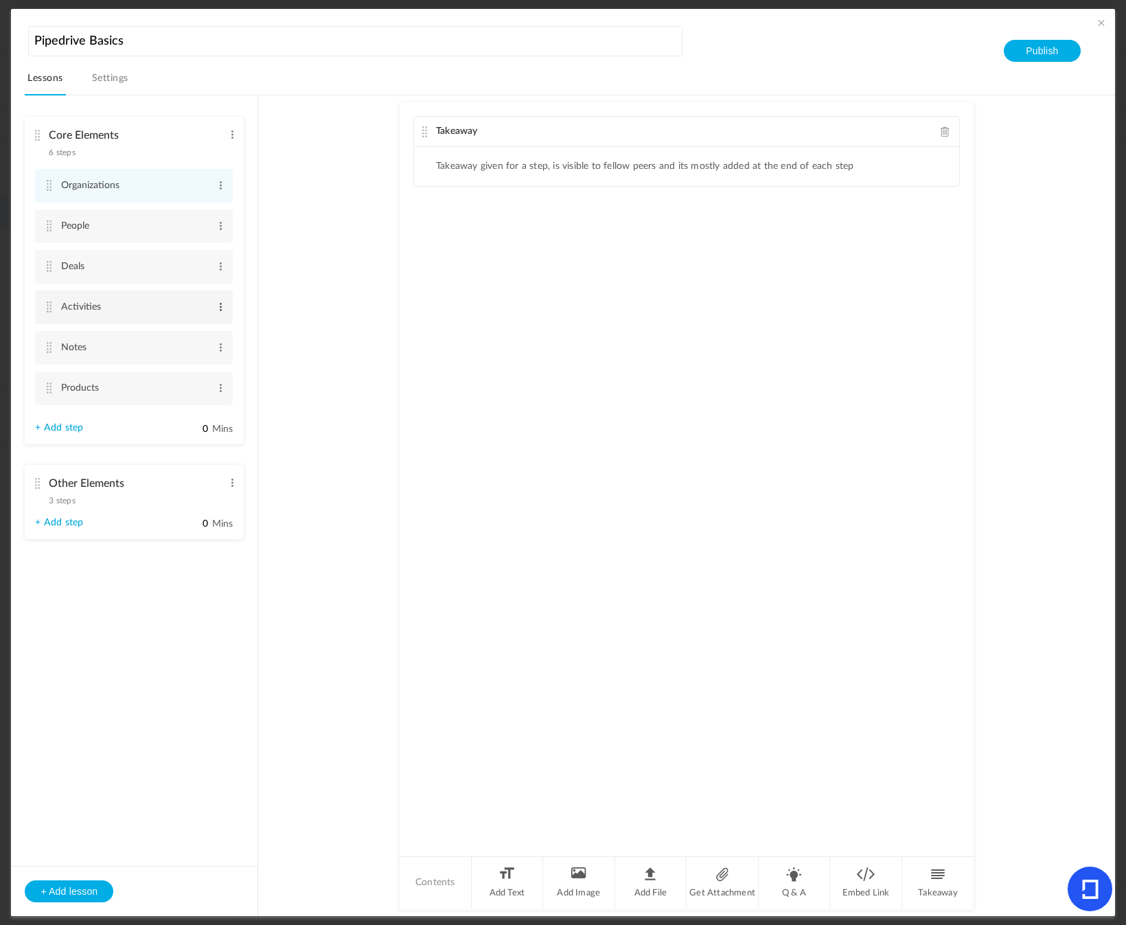
click at [221, 309] on span at bounding box center [221, 307] width 10 height 14
click at [198, 344] on link "Delete" at bounding box center [199, 346] width 54 height 16
click at [218, 308] on span at bounding box center [221, 307] width 10 height 14
click at [197, 342] on link "Delete" at bounding box center [199, 346] width 54 height 16
click at [222, 306] on span at bounding box center [221, 307] width 10 height 14
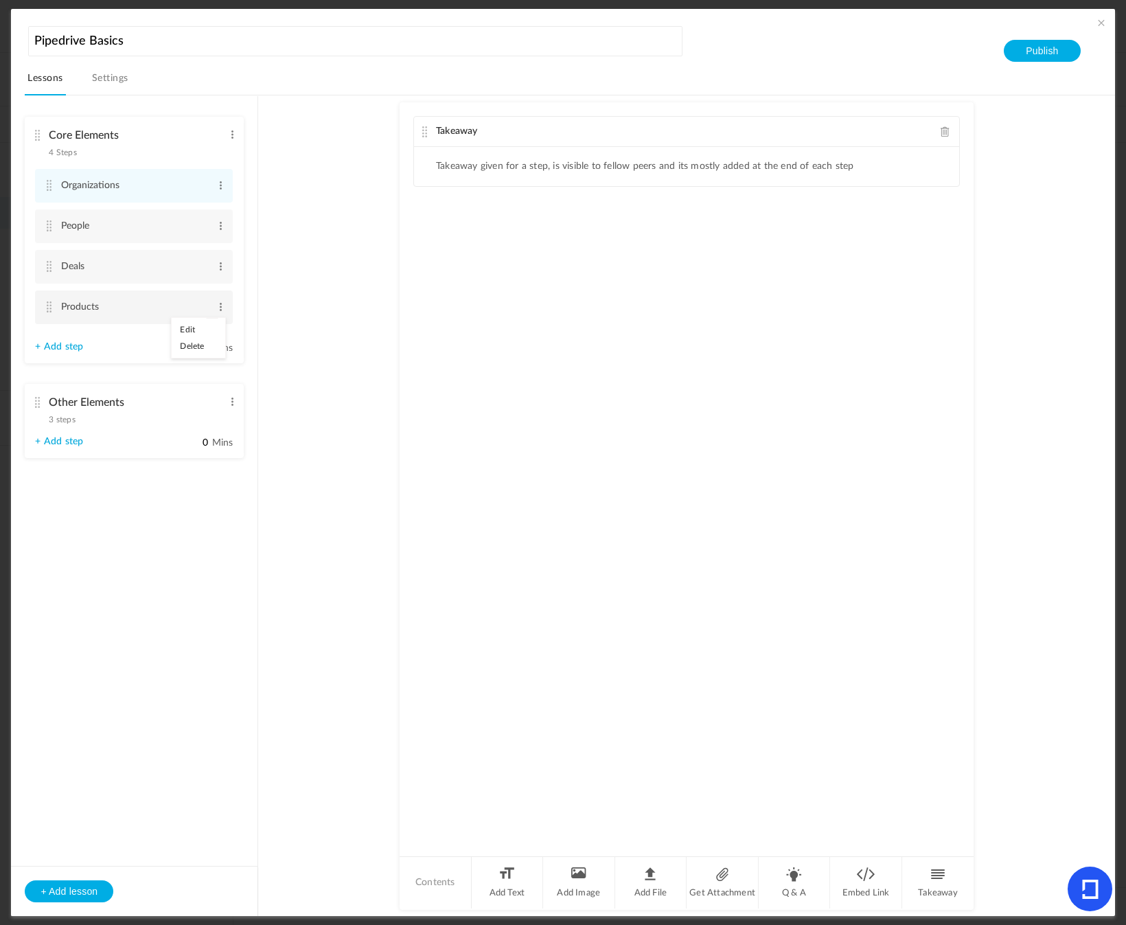
click at [194, 347] on link "Delete" at bounding box center [199, 346] width 54 height 16
click at [126, 377] on div "Other Elements 3 steps Edit Delete" at bounding box center [129, 367] width 188 height 36
